Goal: Task Accomplishment & Management: Manage account settings

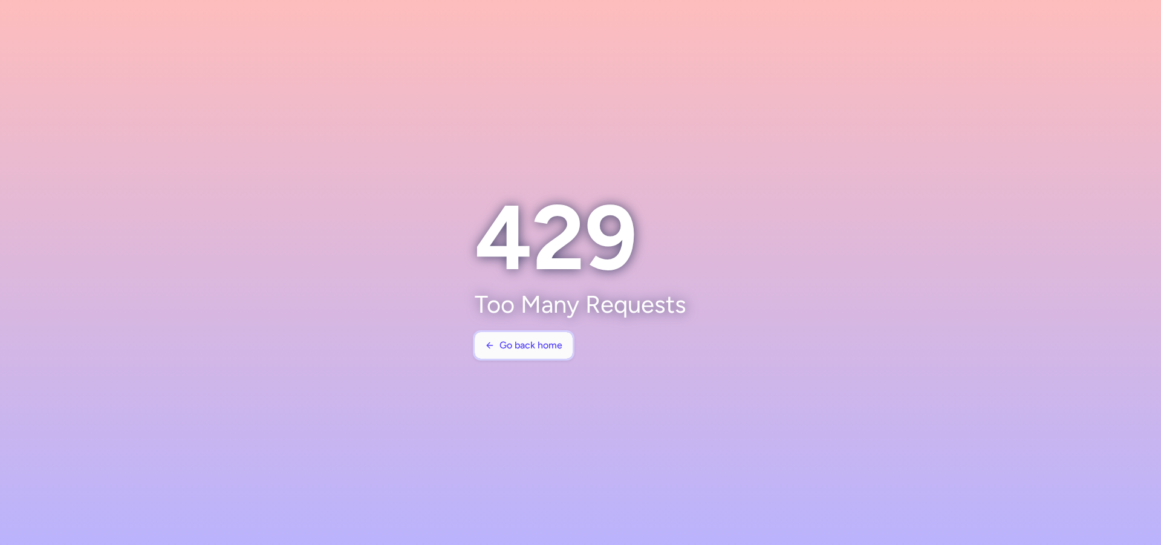
click at [553, 356] on button "Go back home" at bounding box center [524, 345] width 98 height 27
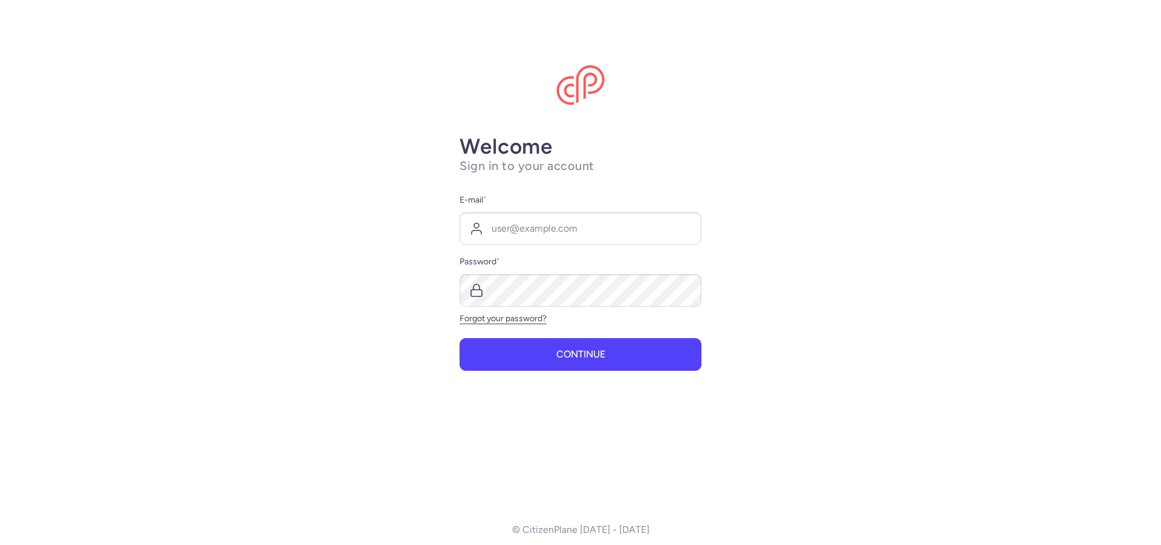
type input "[EMAIL_ADDRESS][DOMAIN_NAME]"
click at [599, 353] on span "Continue" at bounding box center [581, 353] width 49 height 11
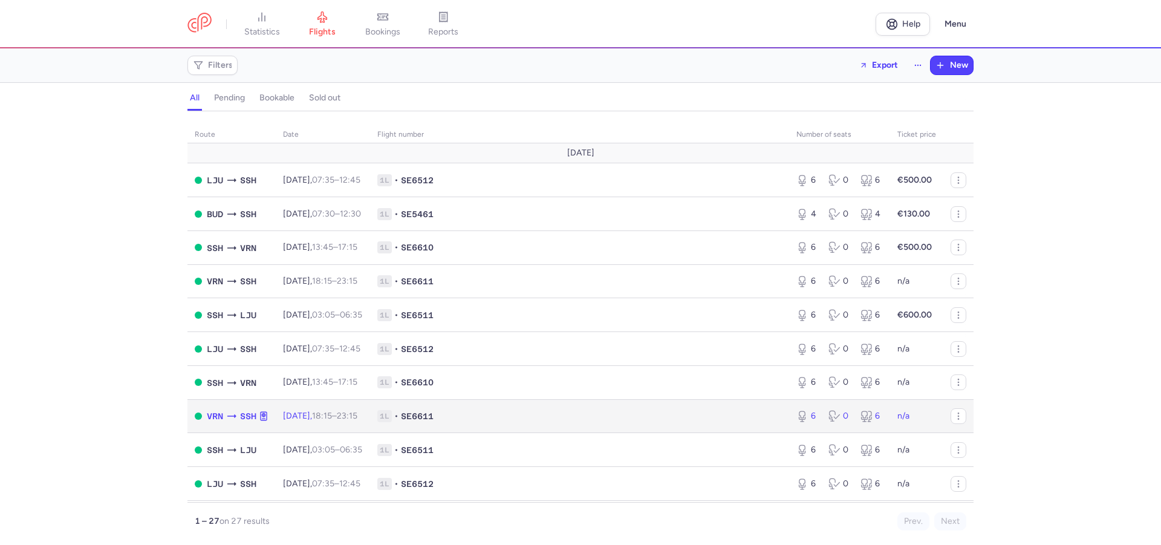
click at [233, 420] on icon at bounding box center [232, 416] width 12 height 12
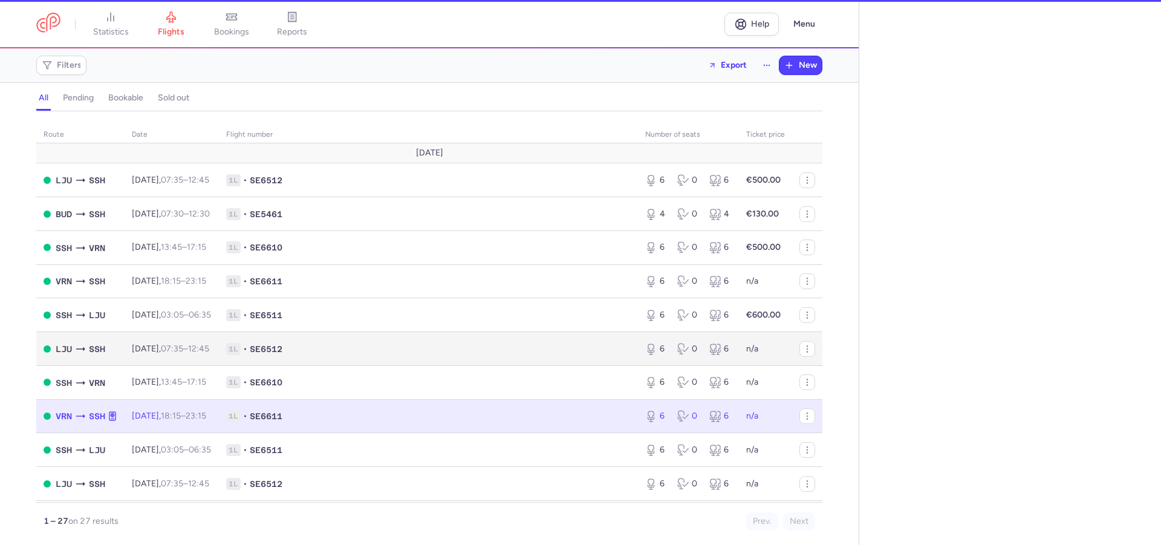
select select "days"
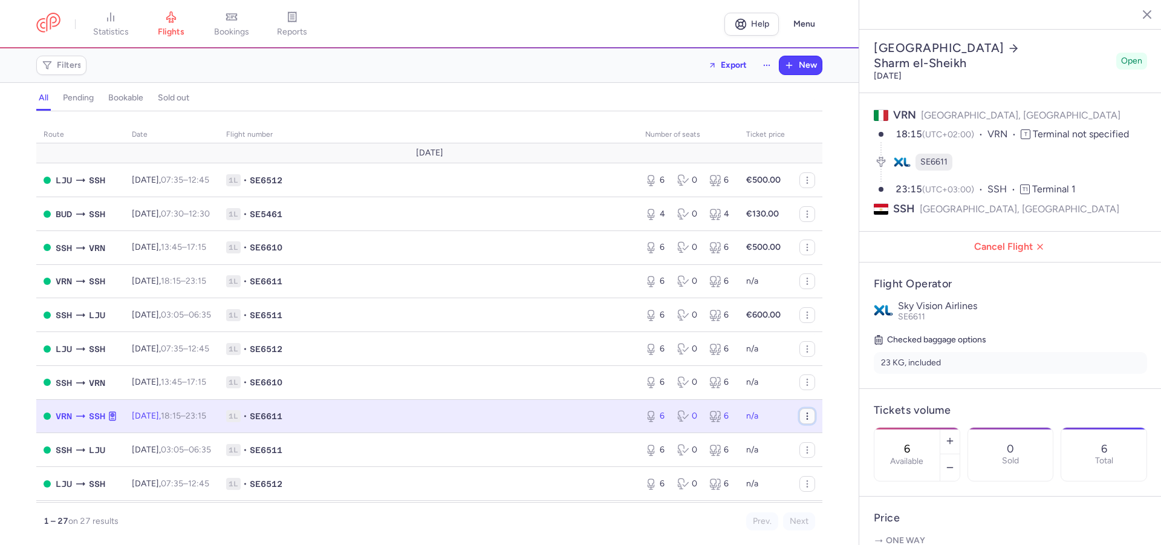
click at [803, 421] on icon "button" at bounding box center [808, 416] width 10 height 10
click at [1069, 333] on h5 "Checked baggage options" at bounding box center [1010, 340] width 273 height 15
click at [768, 426] on td "n/a" at bounding box center [765, 416] width 53 height 34
click at [803, 420] on icon "button" at bounding box center [808, 416] width 10 height 10
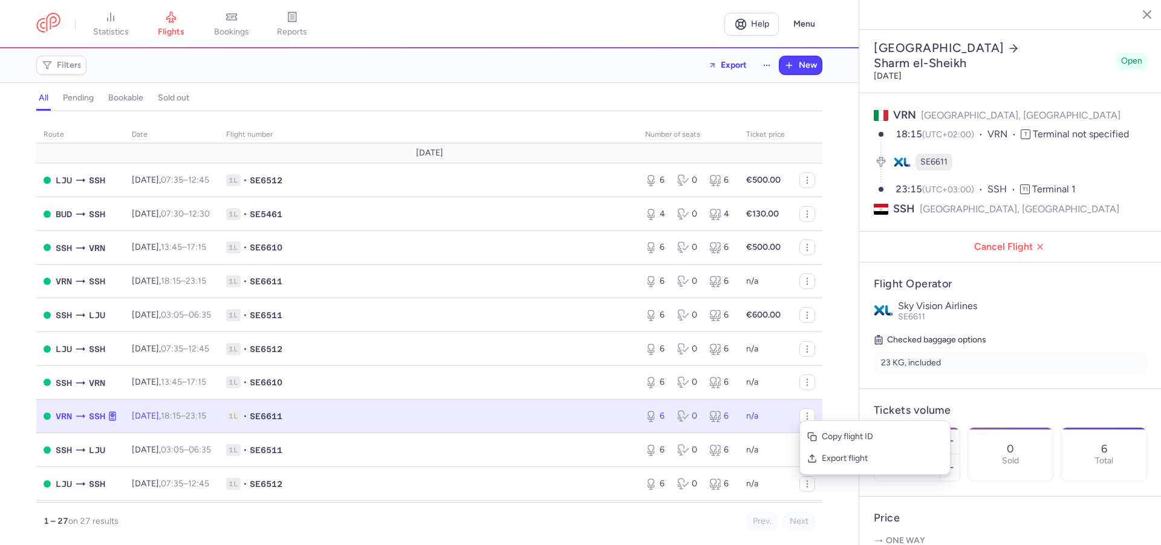
click at [765, 419] on td "n/a" at bounding box center [765, 416] width 53 height 34
click at [739, 413] on td "1L • SE6611" at bounding box center [765, 416] width 53 height 34
click at [276, 422] on span "SE6611" at bounding box center [266, 416] width 33 height 12
click at [75, 420] on icon at bounding box center [80, 416] width 12 height 12
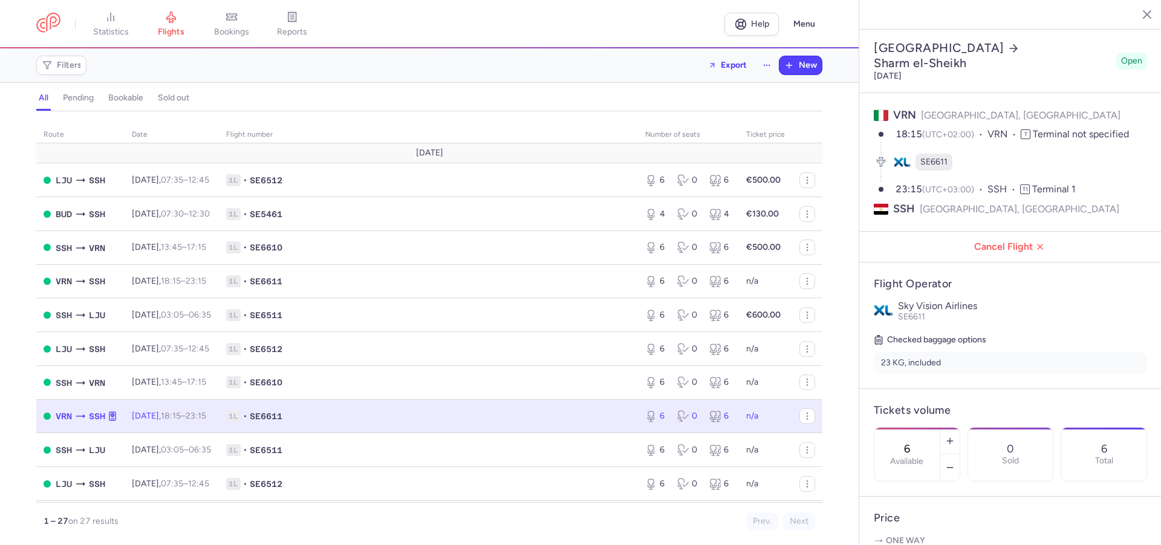
click at [158, 421] on span "[DATE] 18:15 – 23:15 +0" at bounding box center [169, 416] width 74 height 10
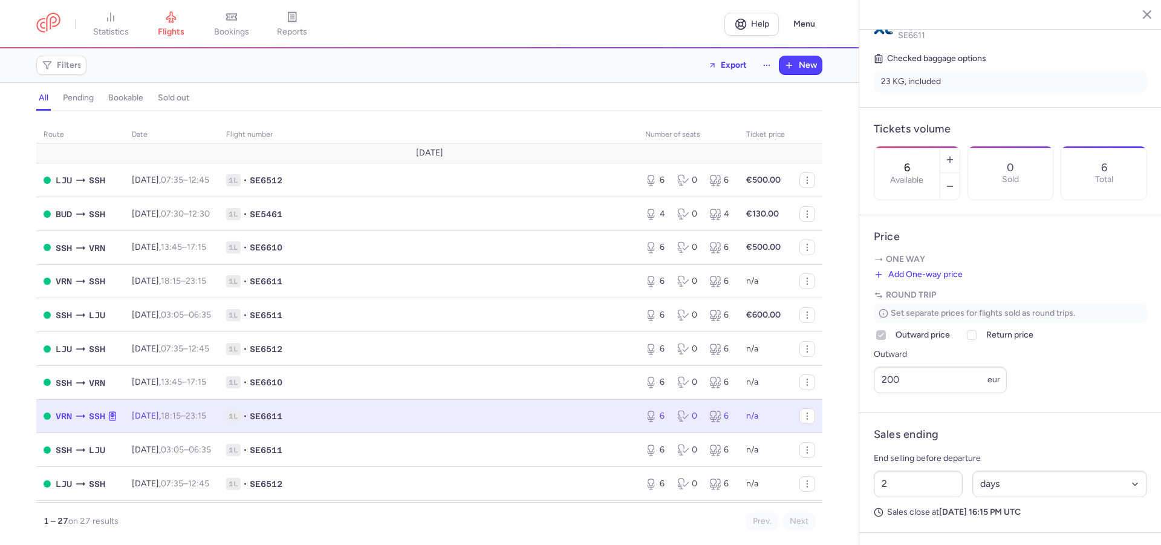
scroll to position [370, 0]
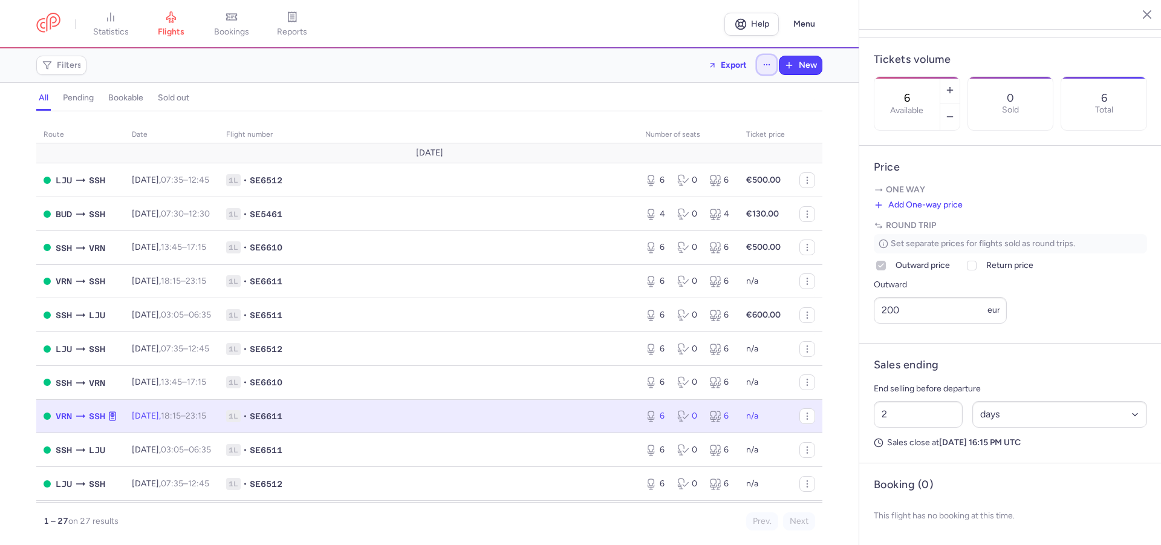
click at [766, 65] on icon "button" at bounding box center [767, 64] width 8 height 8
click at [634, 60] on div "Filters Export New" at bounding box center [429, 65] width 796 height 29
click at [99, 99] on div "all pending bookable sold out" at bounding box center [429, 100] width 786 height 21
click at [83, 97] on h4 "pending" at bounding box center [78, 98] width 31 height 11
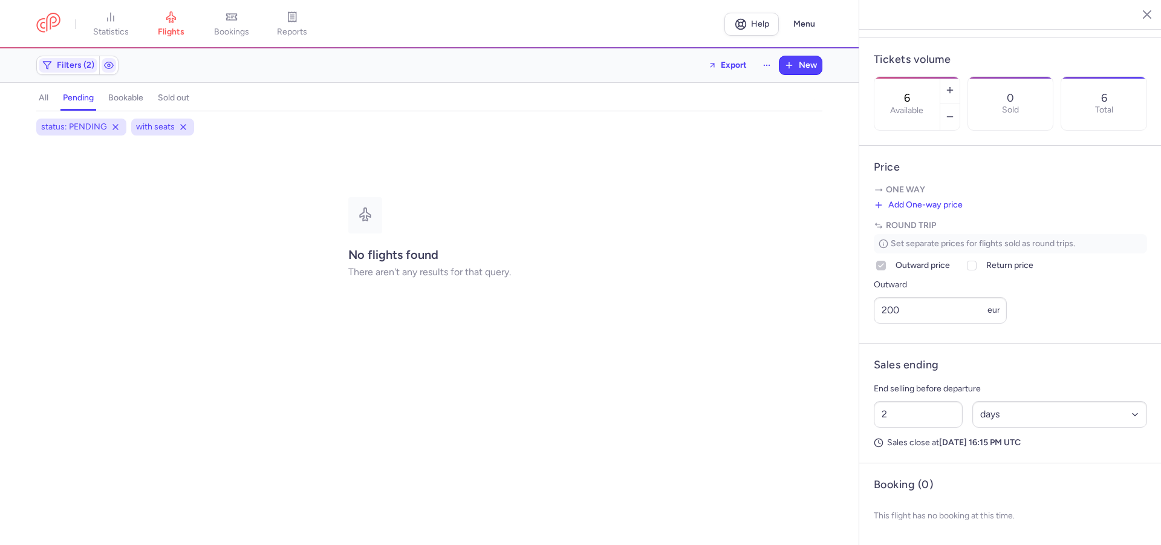
click at [130, 99] on h4 "bookable" at bounding box center [125, 98] width 35 height 11
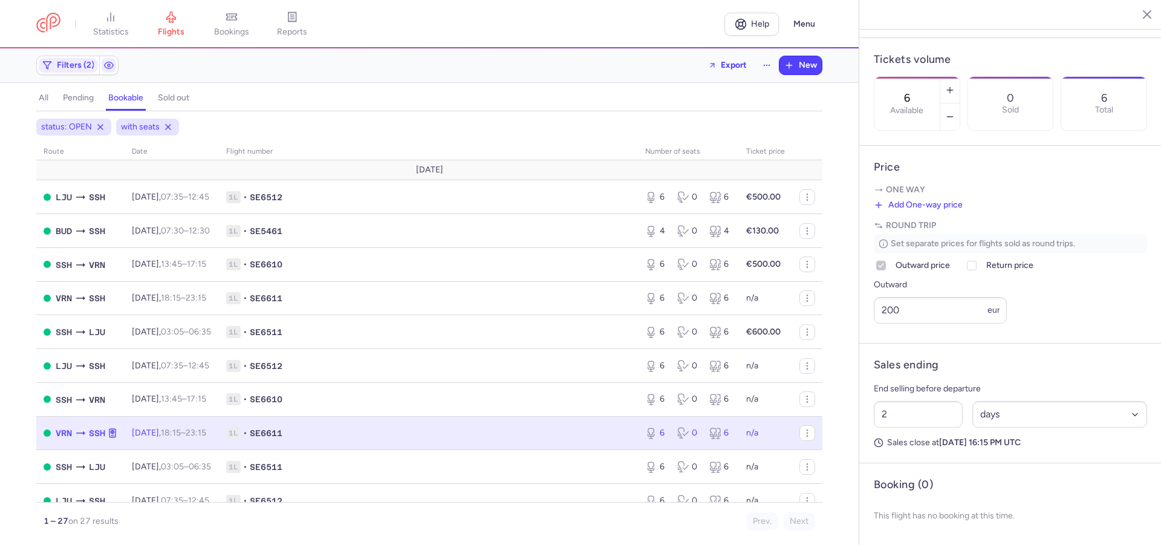
click at [169, 99] on h4 "sold out" at bounding box center [173, 98] width 31 height 11
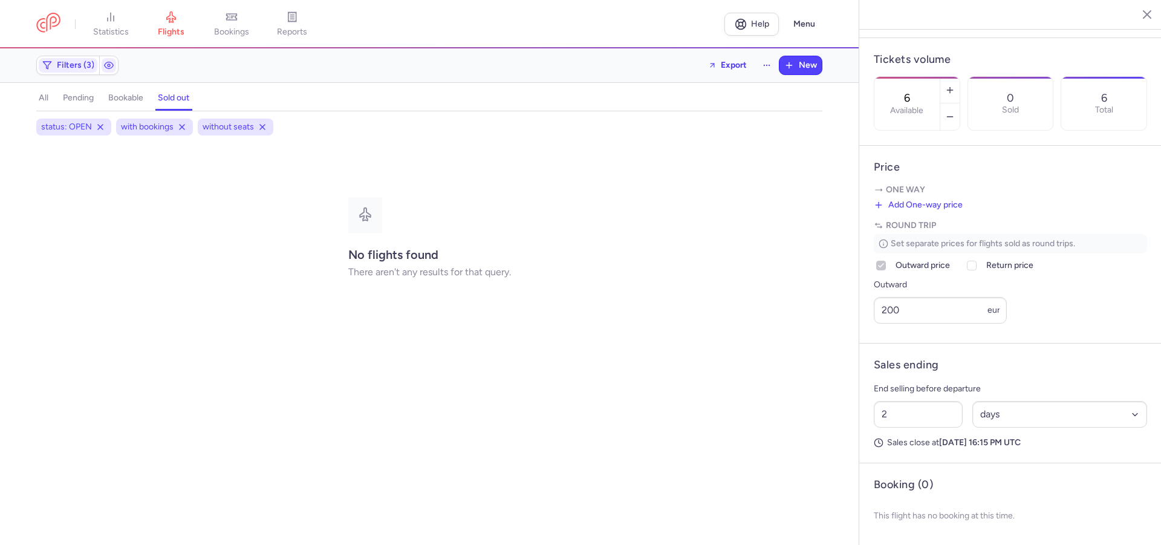
click at [78, 96] on h4 "pending" at bounding box center [78, 98] width 31 height 11
click at [41, 99] on h4 "all" at bounding box center [44, 98] width 10 height 11
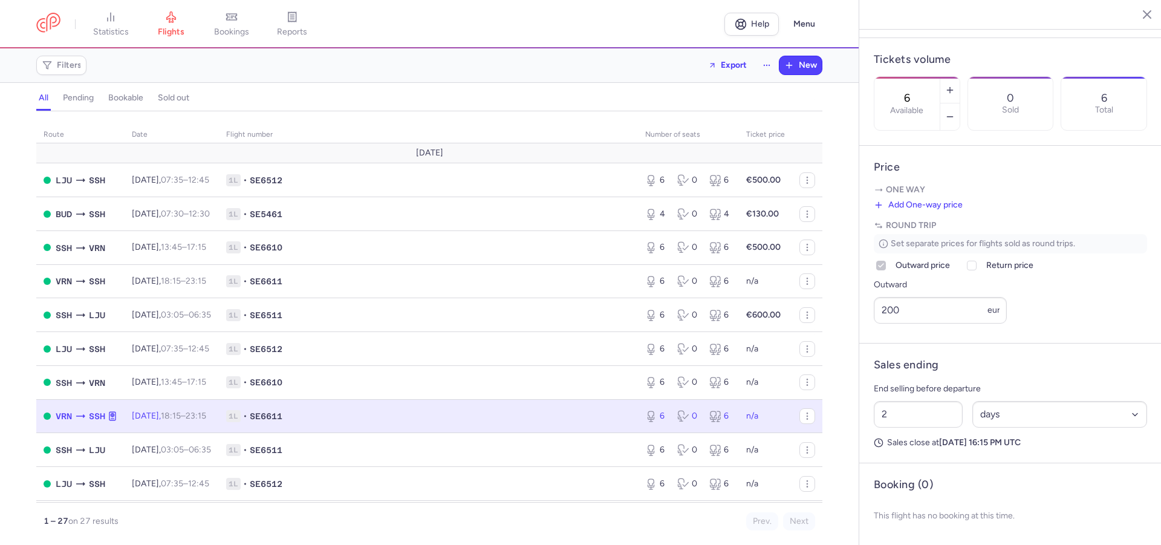
click at [74, 423] on div "VRN SSH" at bounding box center [87, 417] width 62 height 14
click at [800, 420] on button "button" at bounding box center [808, 416] width 16 height 16
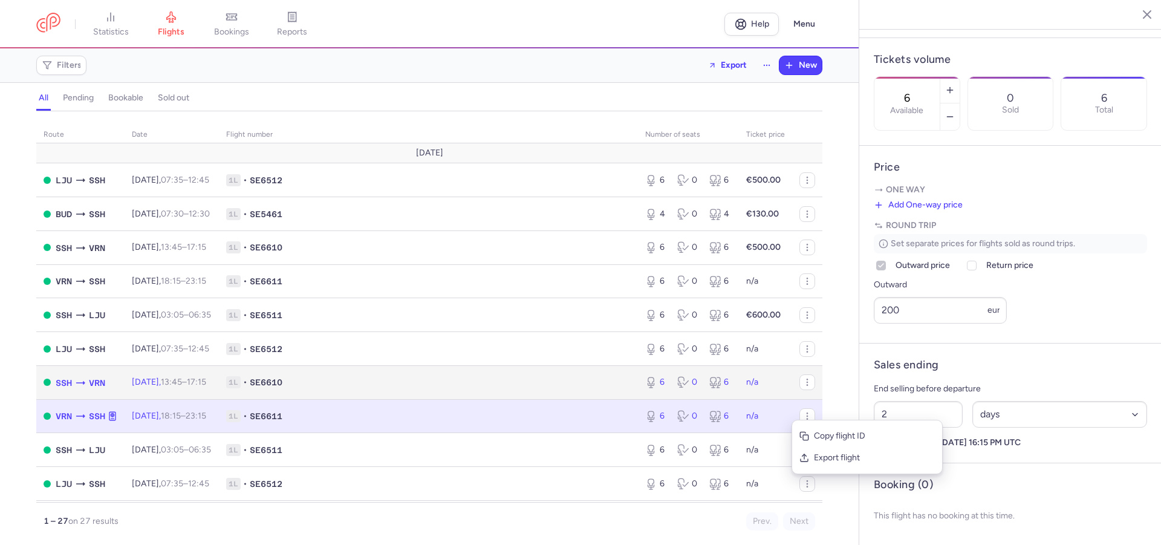
click at [601, 388] on span "1L • SE6610" at bounding box center [428, 382] width 405 height 12
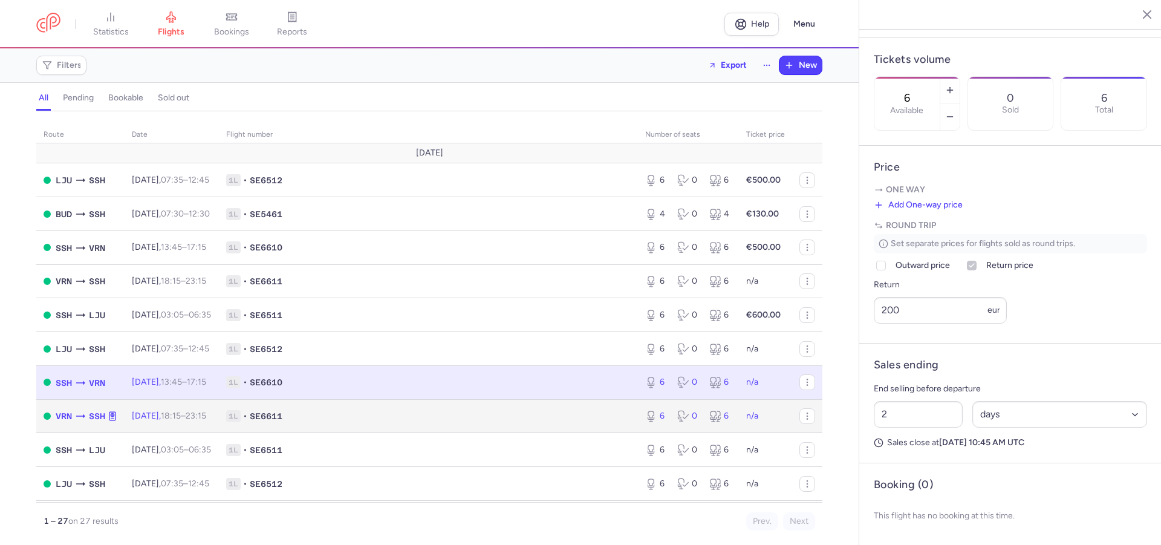
click at [595, 413] on td "1L • SE6611" at bounding box center [428, 416] width 419 height 34
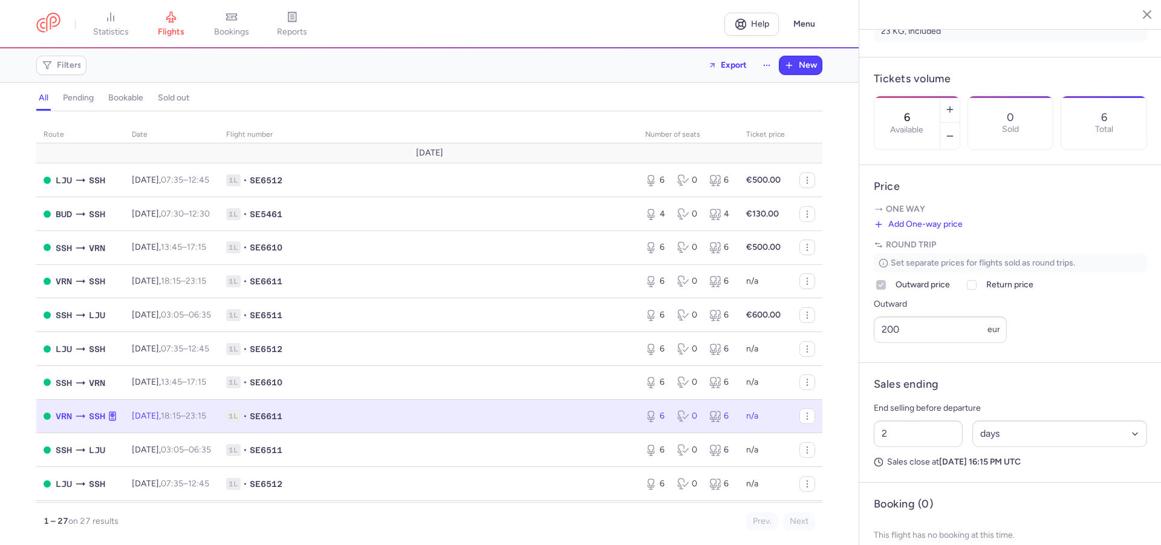
scroll to position [370, 0]
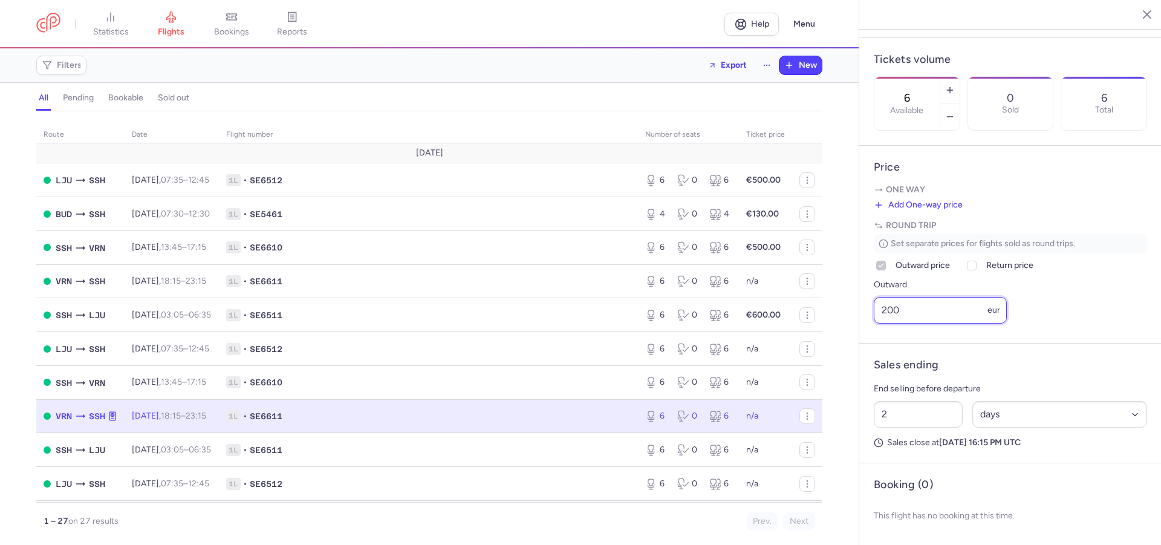
click at [947, 315] on input "200" at bounding box center [940, 310] width 133 height 27
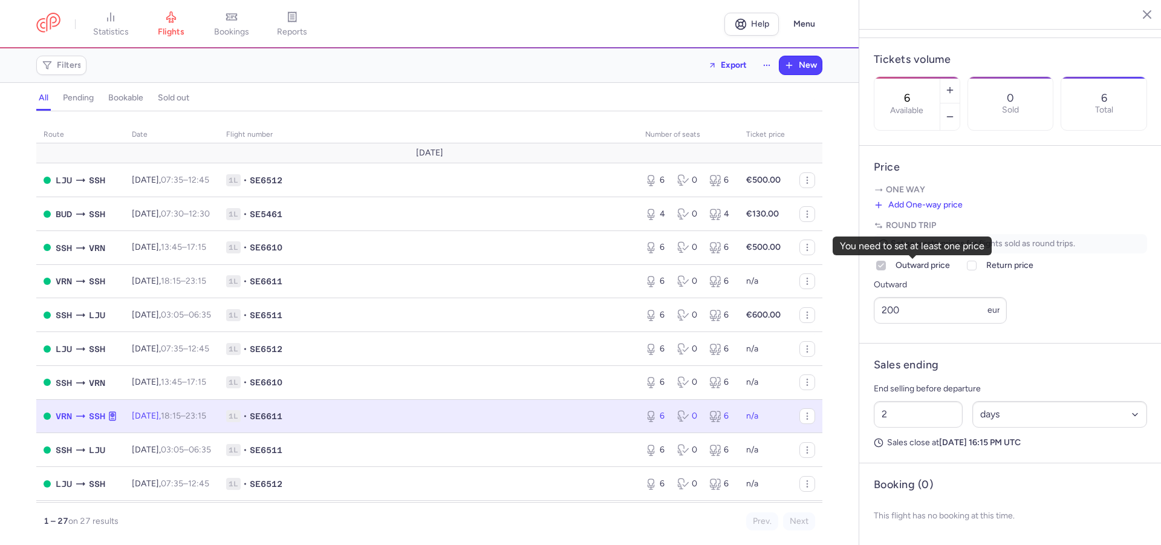
click at [880, 267] on polyline at bounding box center [881, 266] width 5 height 4
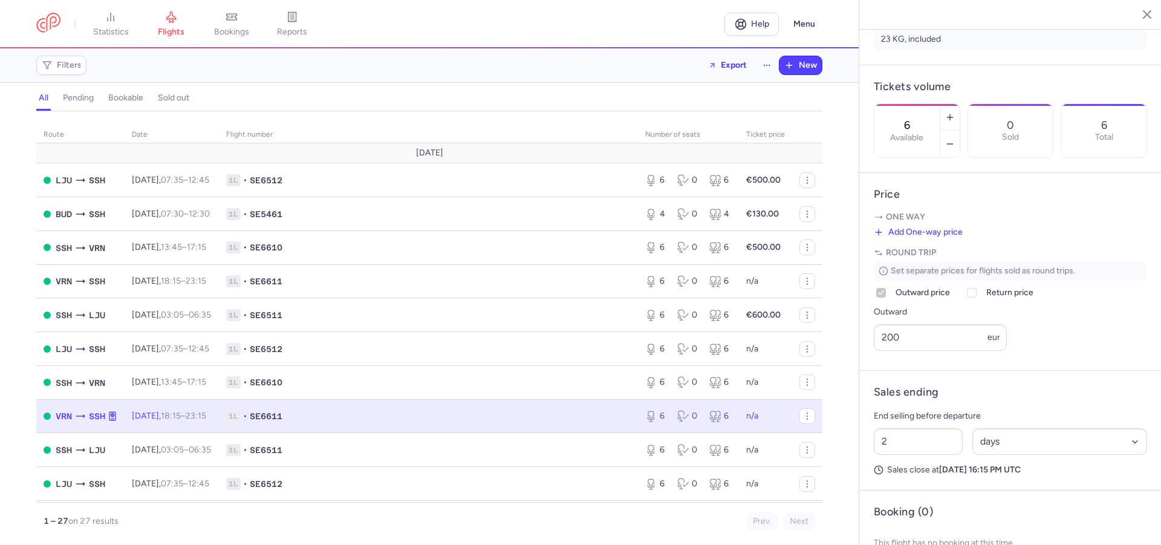
scroll to position [301, 0]
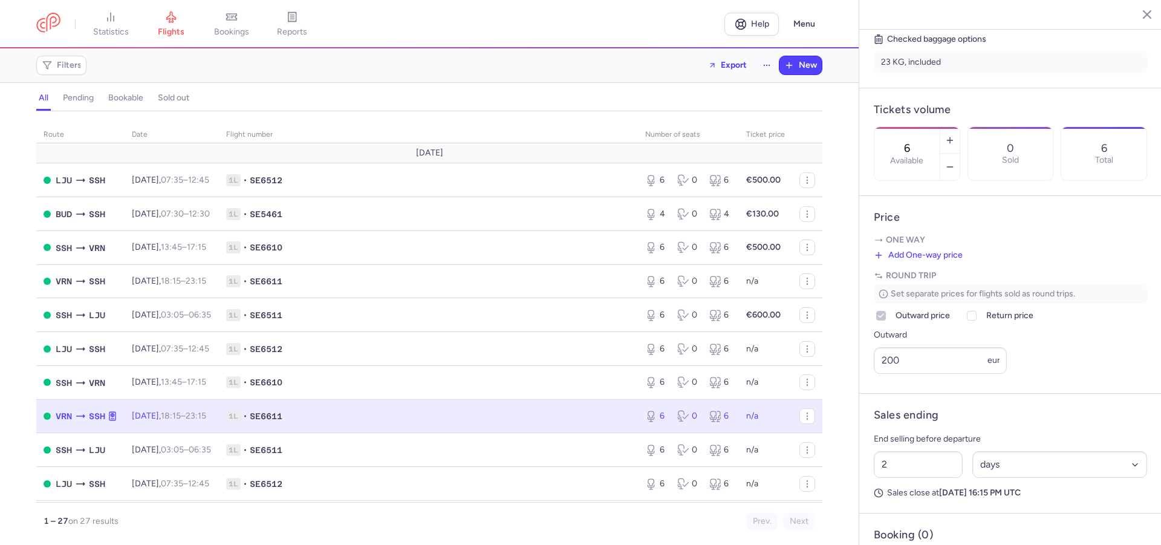
click at [1034, 282] on p "Round trip" at bounding box center [1010, 276] width 273 height 12
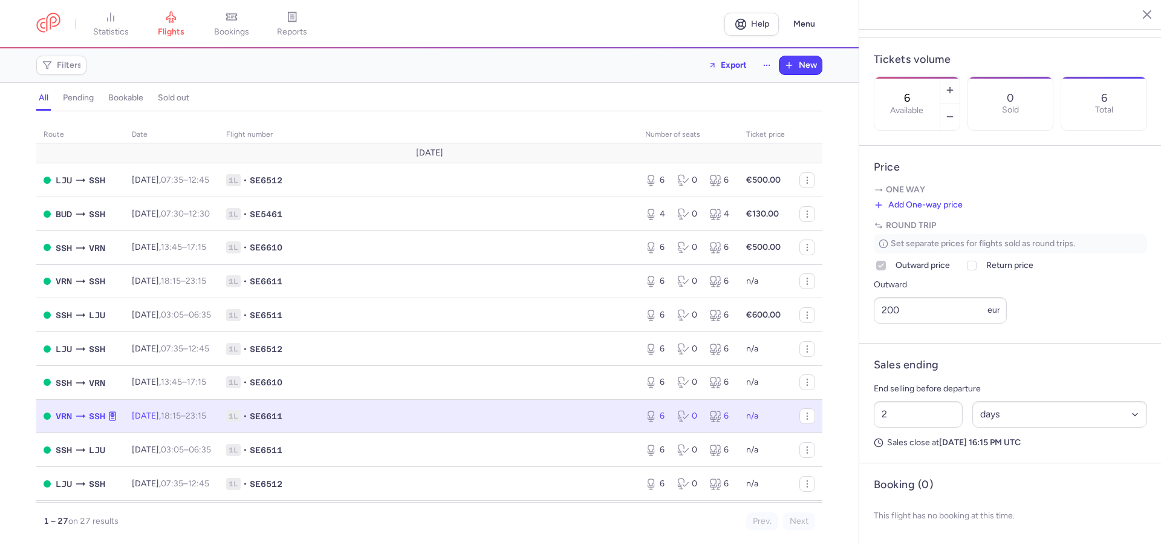
scroll to position [370, 0]
click at [972, 276] on div "Set separate prices for flights sold as round trips. Outward price Return price…" at bounding box center [1010, 279] width 273 height 90
click at [987, 270] on label "Return price" at bounding box center [999, 265] width 69 height 15
click at [977, 270] on input "Return price" at bounding box center [972, 266] width 10 height 10
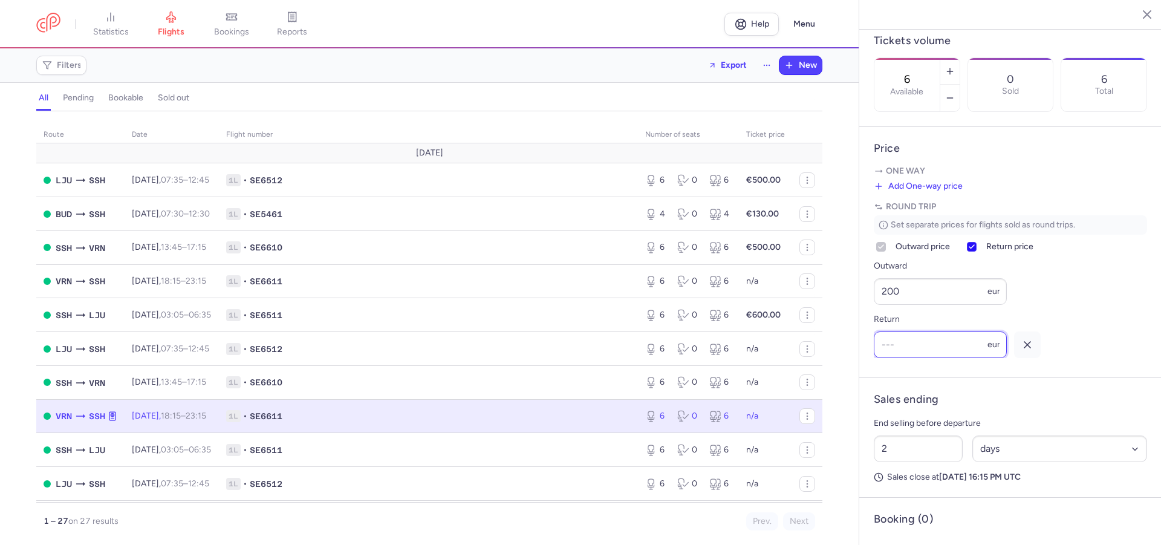
scroll to position [0, 0]
click at [971, 254] on div at bounding box center [972, 247] width 15 height 15
click at [971, 252] on input "Return price" at bounding box center [972, 247] width 10 height 10
checkbox input "false"
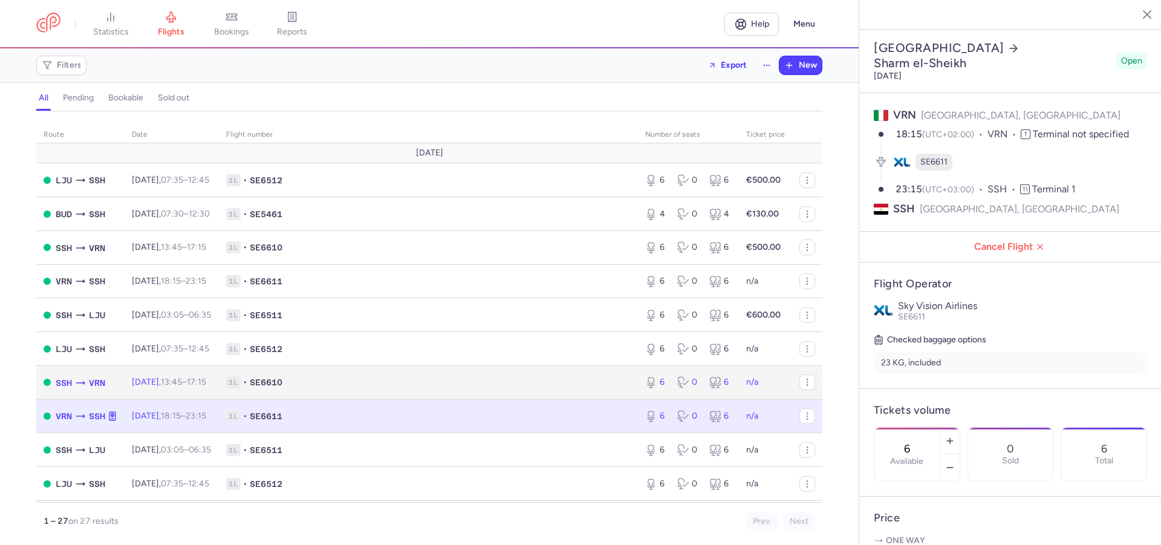
click at [325, 376] on td "1L • SE6610" at bounding box center [428, 382] width 419 height 34
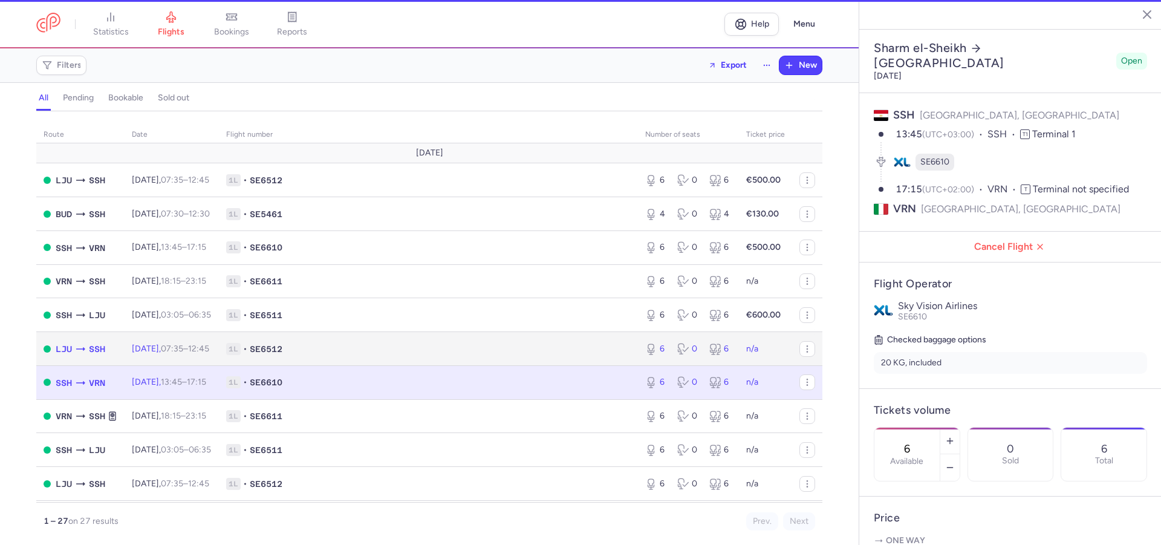
click at [348, 349] on span "1L • SE6512" at bounding box center [428, 349] width 405 height 12
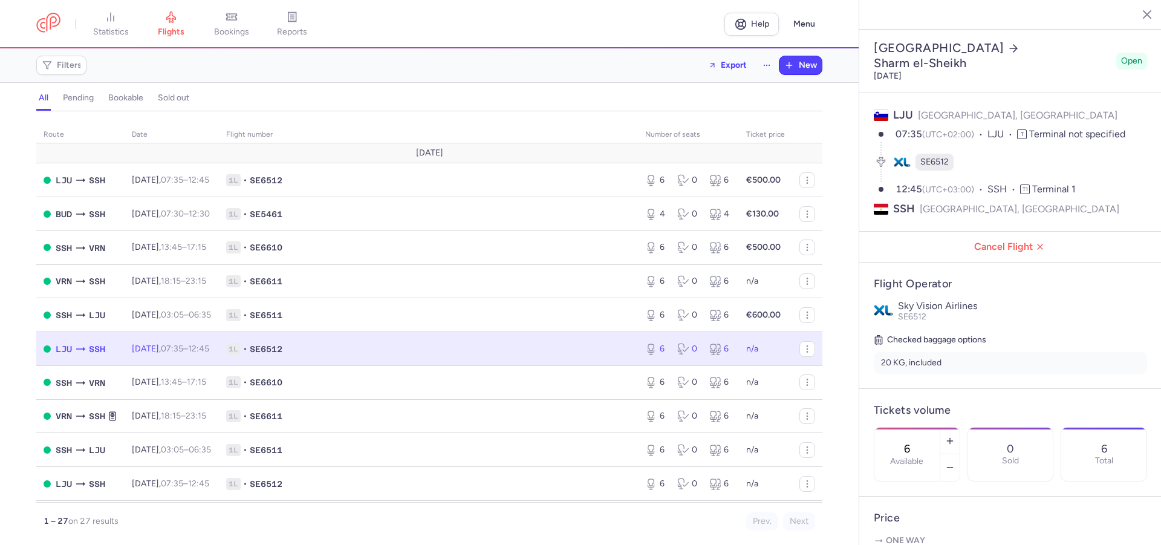
click at [506, 353] on span "1L • SE6512" at bounding box center [428, 349] width 405 height 12
click at [803, 351] on icon "button" at bounding box center [808, 349] width 10 height 10
click at [566, 346] on span "1L • SE6512" at bounding box center [428, 349] width 405 height 12
click at [564, 349] on span "1L • SE6512" at bounding box center [428, 349] width 405 height 12
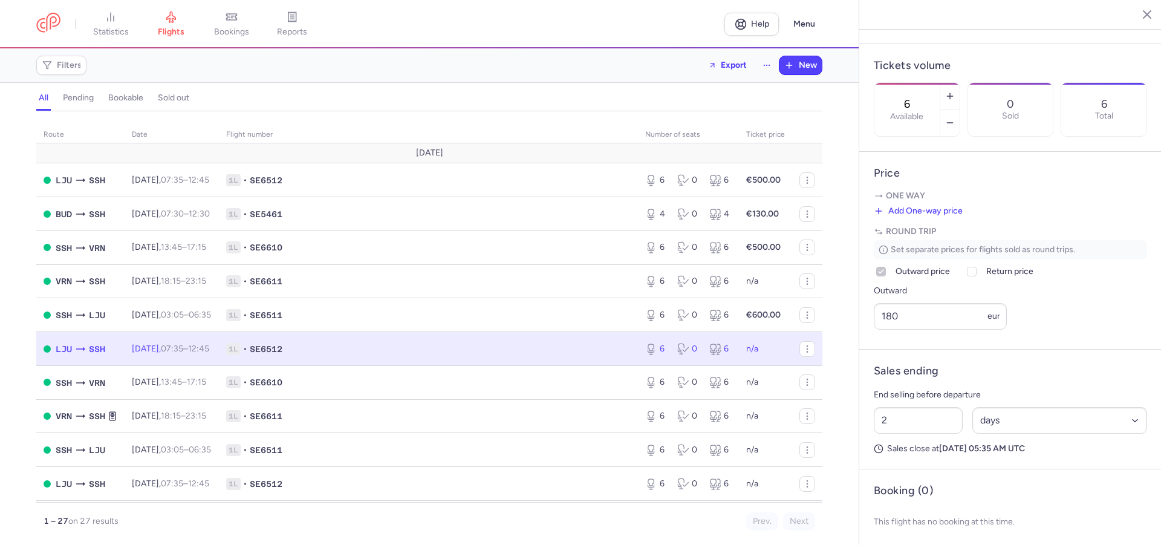
scroll to position [370, 0]
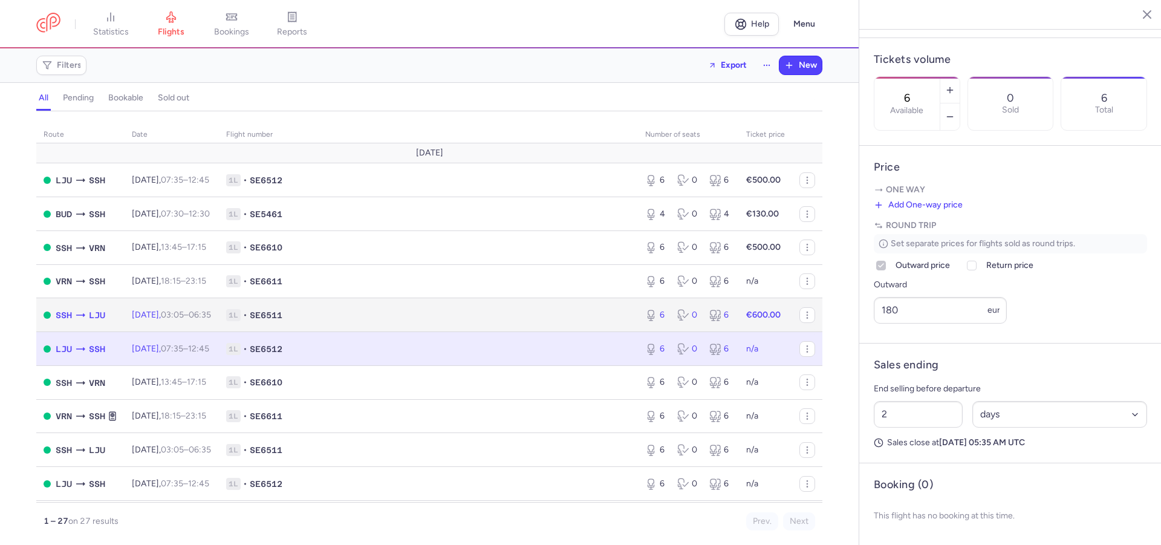
click at [593, 325] on td "1L • SE6511" at bounding box center [428, 315] width 419 height 34
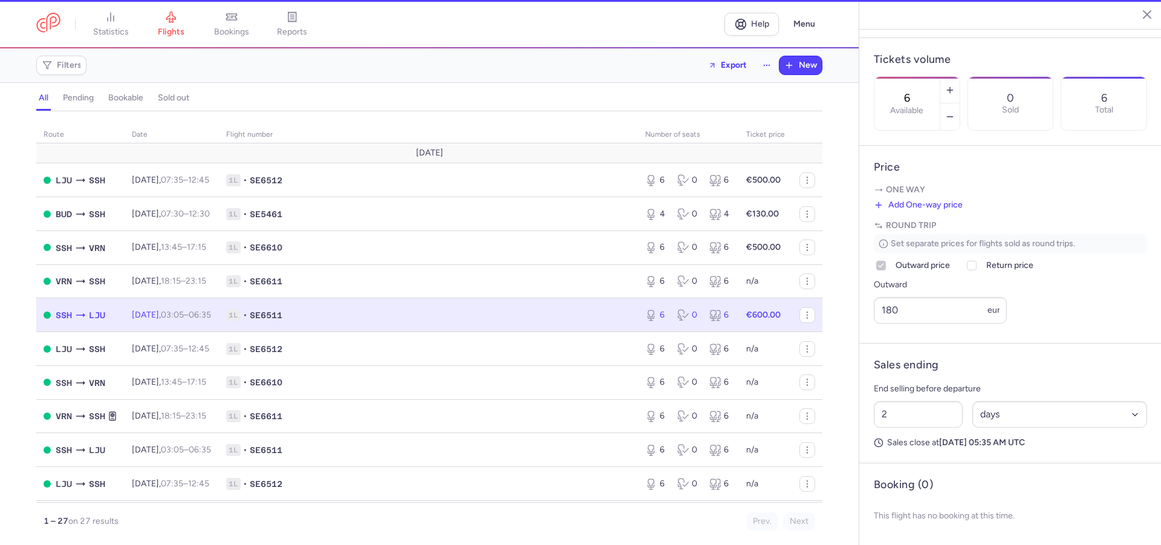
type input "1"
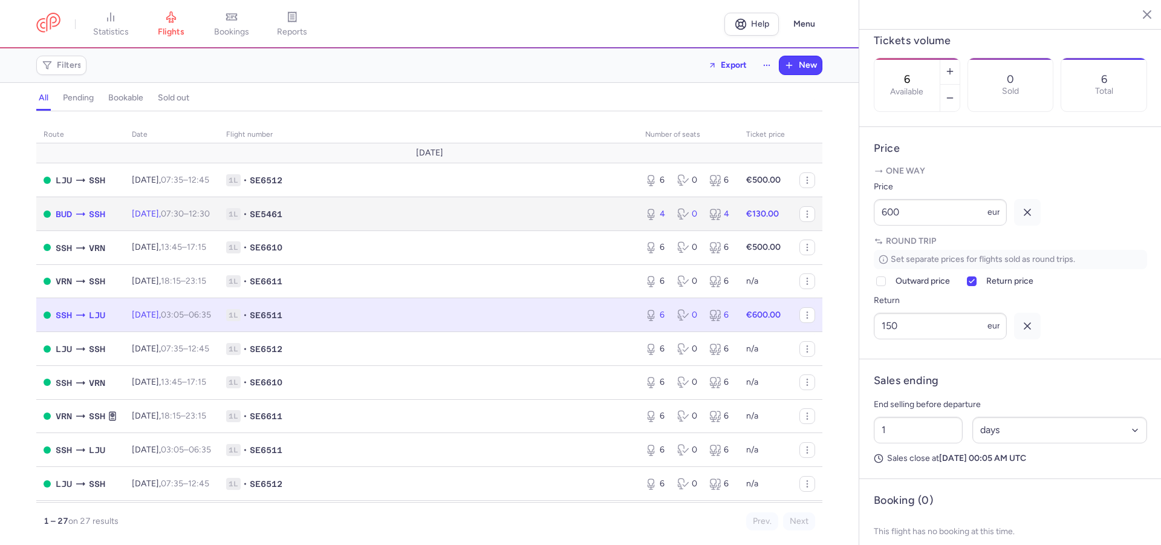
click at [562, 211] on span "1L • SE5461" at bounding box center [428, 214] width 405 height 12
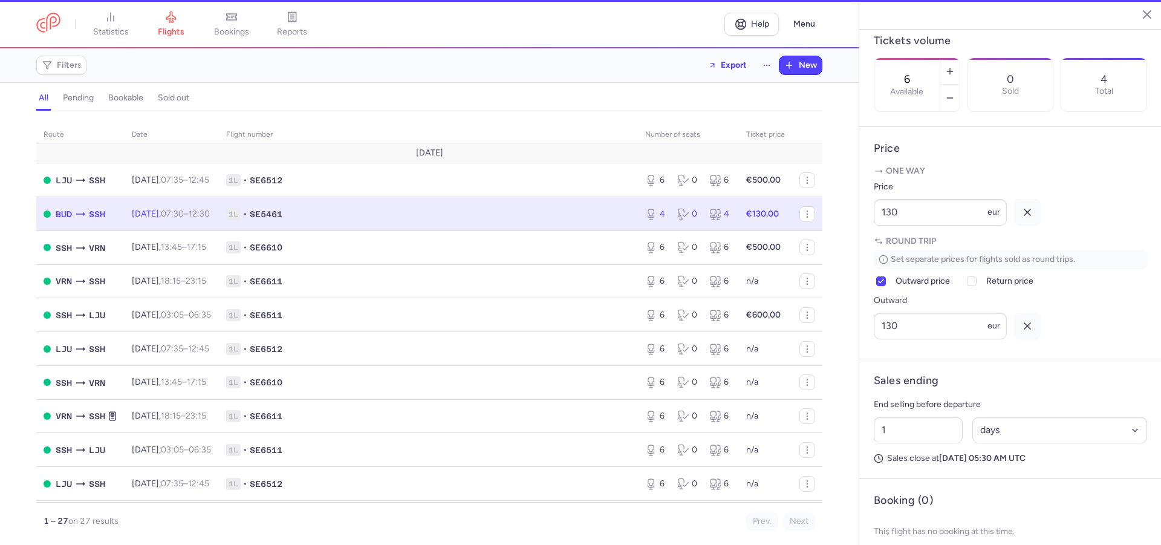
type input "4"
type input "2"
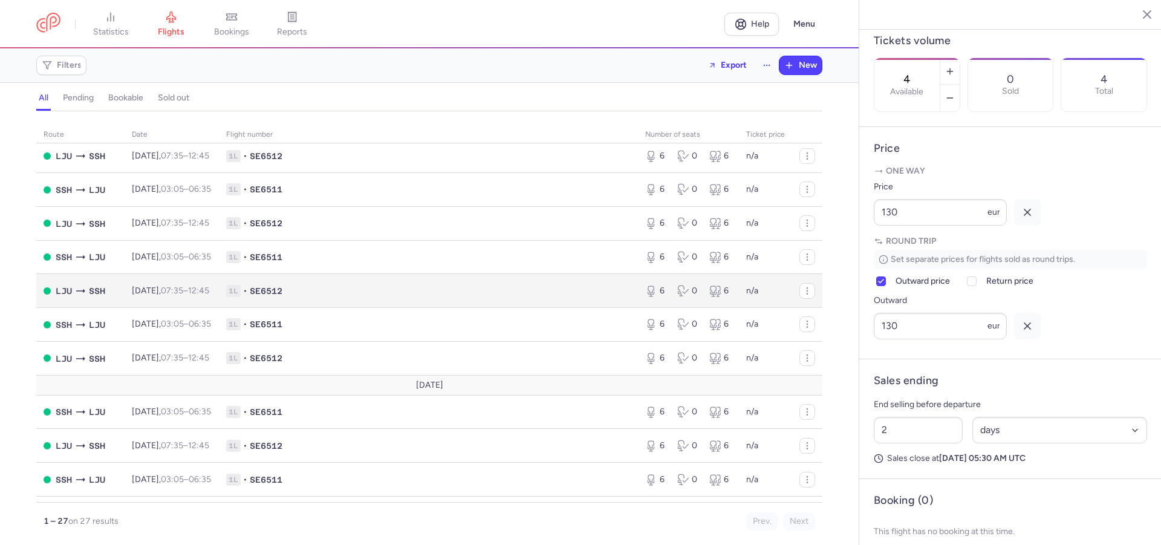
scroll to position [644, 0]
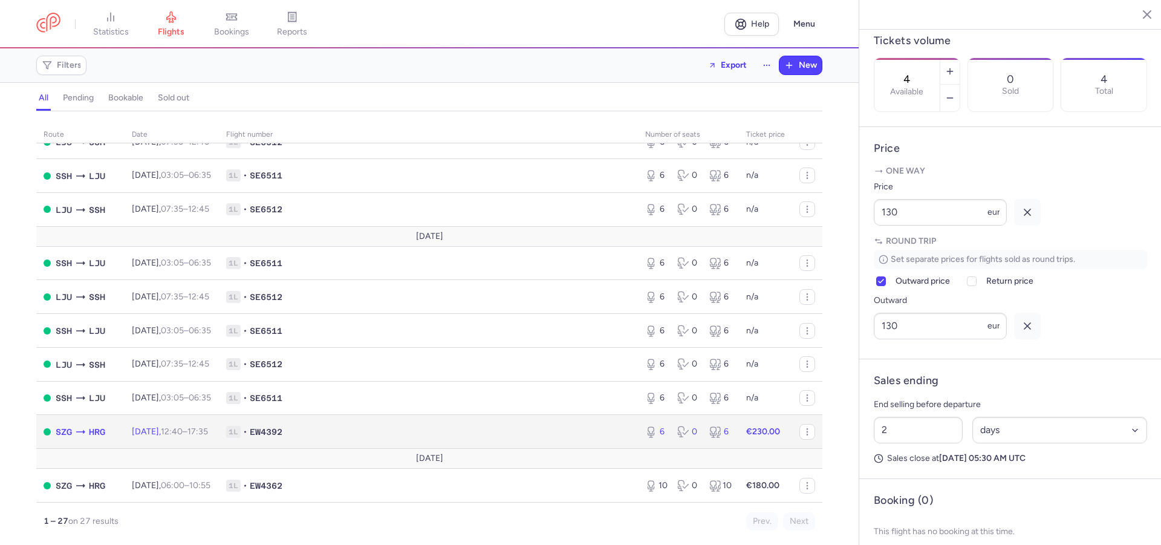
click at [547, 426] on span "1L • EW4392" at bounding box center [428, 432] width 405 height 12
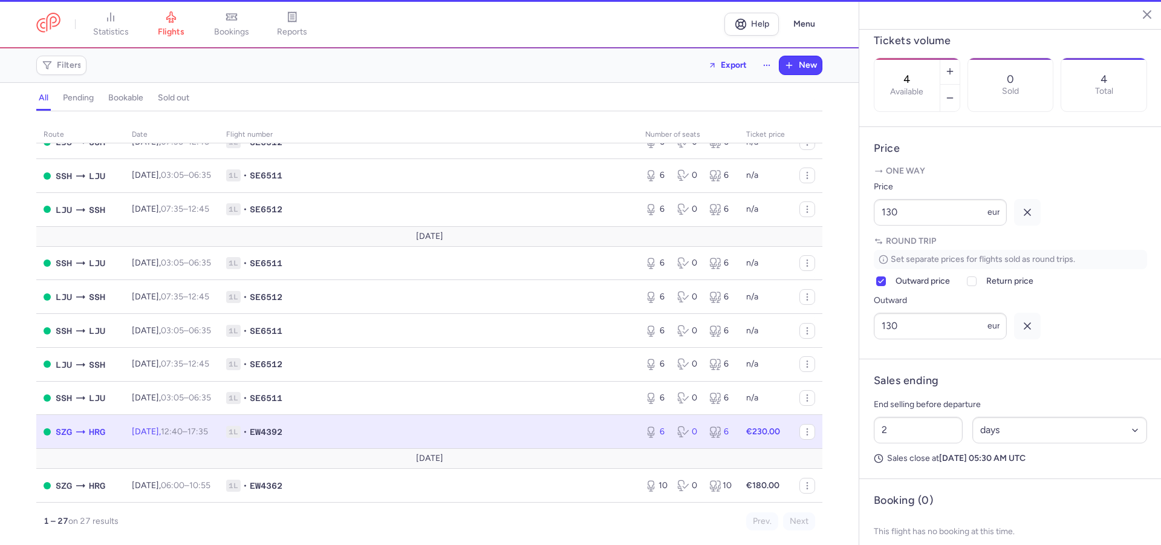
type input "6"
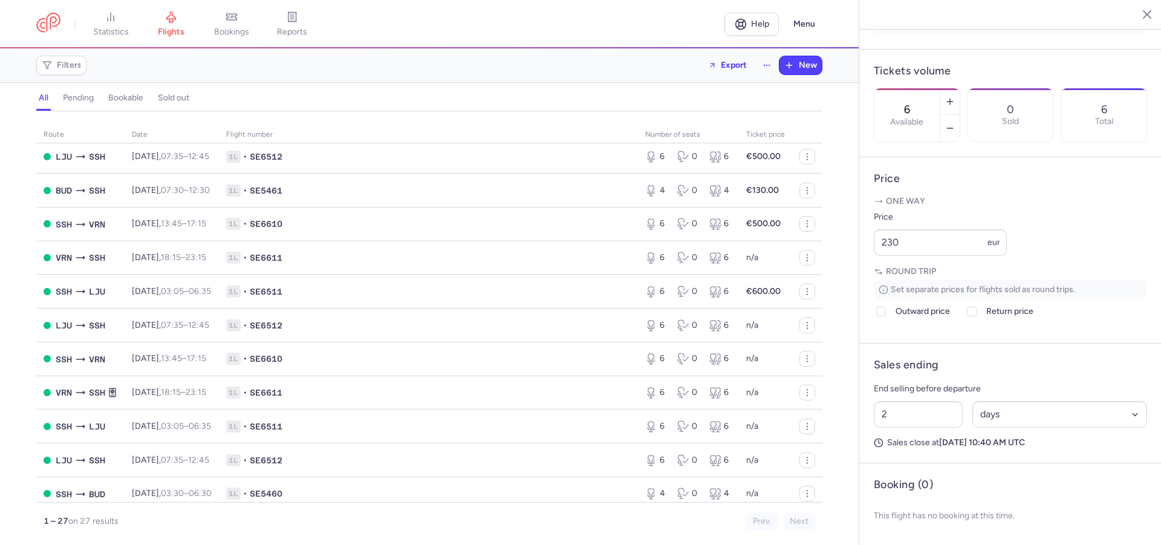
scroll to position [23, 0]
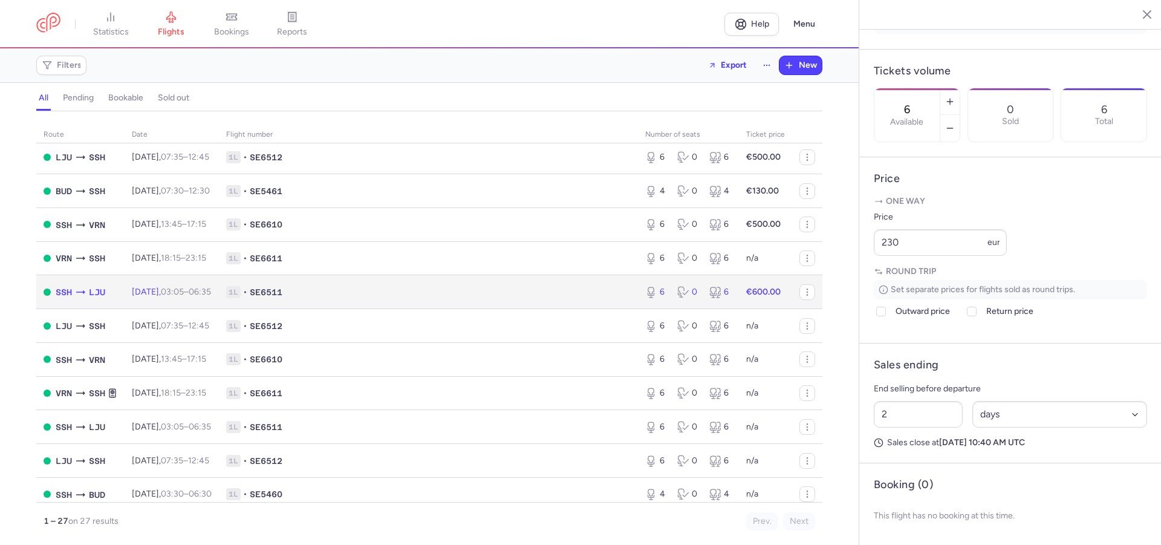
click at [536, 309] on td "1L • SE6511" at bounding box center [428, 292] width 419 height 34
type input "1"
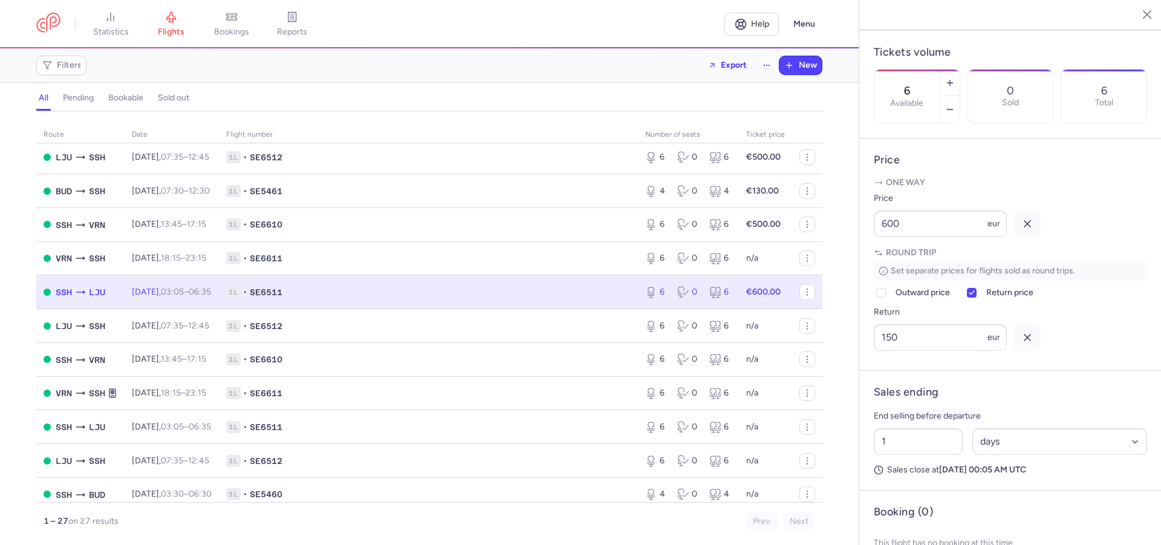
click at [1139, 175] on article "Price One way Price 600 eur Round trip Set separate prices for flights sold as …" at bounding box center [1011, 255] width 302 height 232
